Goal: Information Seeking & Learning: Learn about a topic

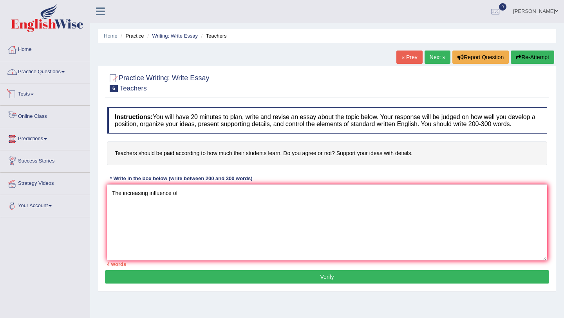
click at [35, 71] on link "Practice Questions" at bounding box center [44, 71] width 89 height 20
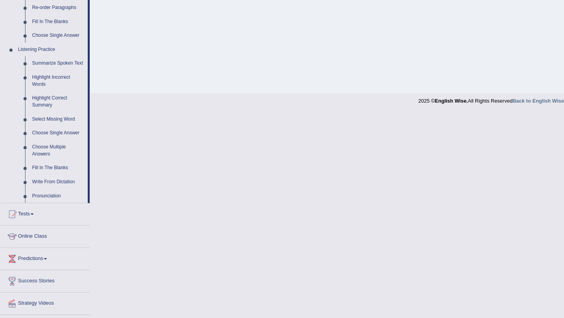
scroll to position [325, 0]
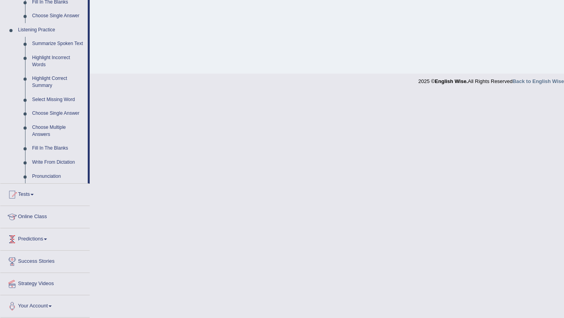
click at [39, 215] on link "Online Class" at bounding box center [44, 216] width 89 height 20
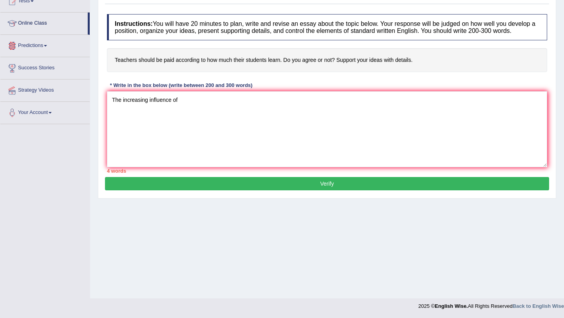
scroll to position [93, 0]
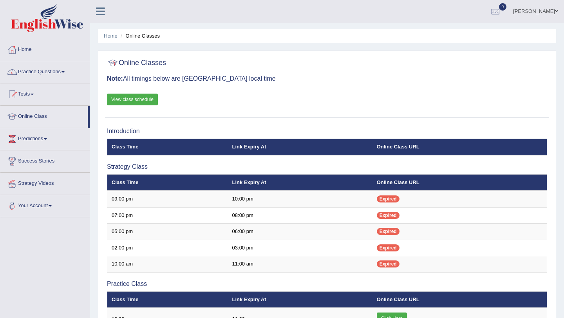
click at [136, 101] on link "View class schedule" at bounding box center [132, 100] width 51 height 12
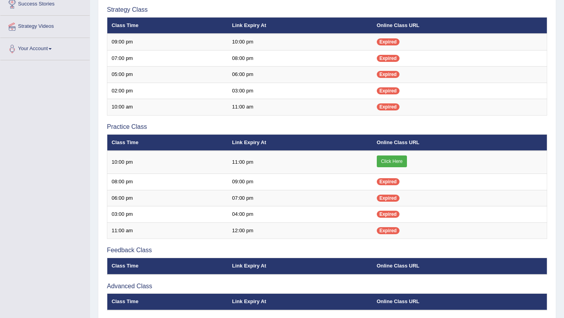
scroll to position [225, 0]
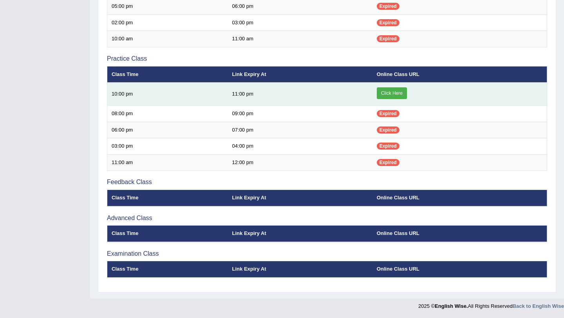
click at [392, 91] on link "Click Here" at bounding box center [392, 93] width 30 height 12
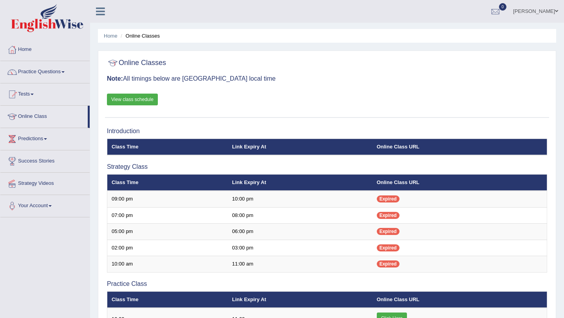
click at [134, 98] on link "View class schedule" at bounding box center [132, 100] width 51 height 12
click at [141, 100] on link "View class schedule" at bounding box center [132, 100] width 51 height 12
click at [36, 74] on link "Practice Questions" at bounding box center [44, 71] width 89 height 20
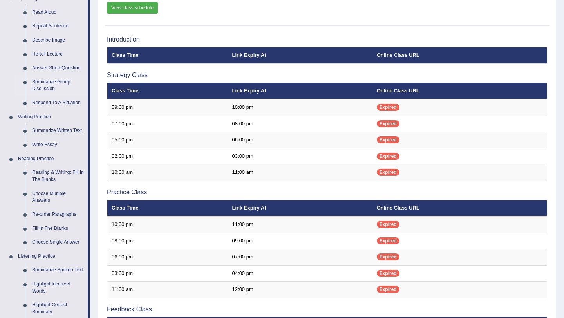
scroll to position [108, 0]
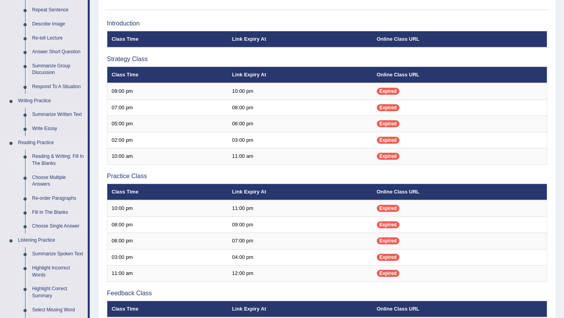
click at [46, 156] on link "Reading & Writing: Fill In The Blanks" at bounding box center [58, 160] width 59 height 21
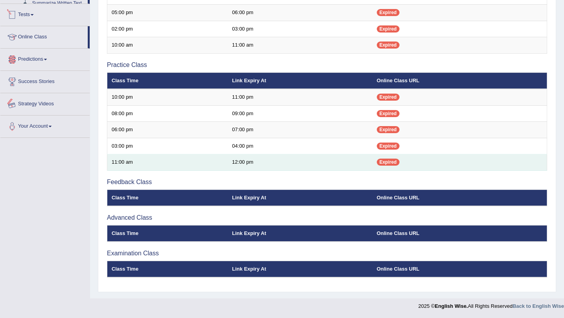
scroll to position [324, 0]
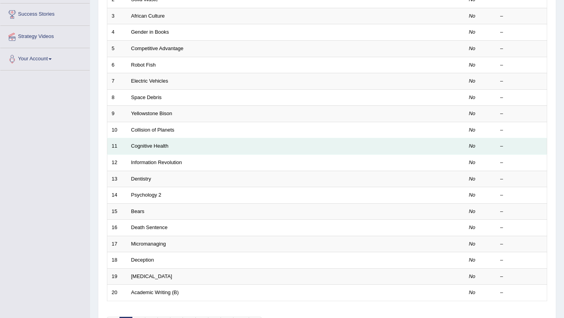
scroll to position [151, 0]
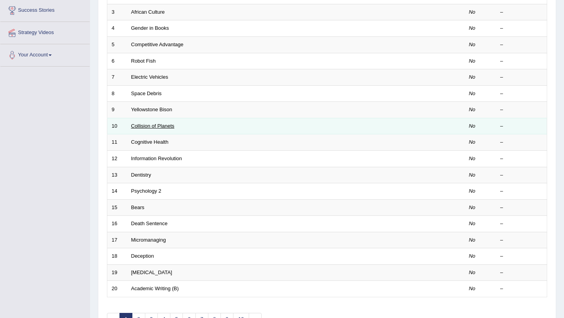
click at [151, 125] on link "Collision of Planets" at bounding box center [152, 126] width 43 height 6
